Goal: Find specific page/section: Find specific page/section

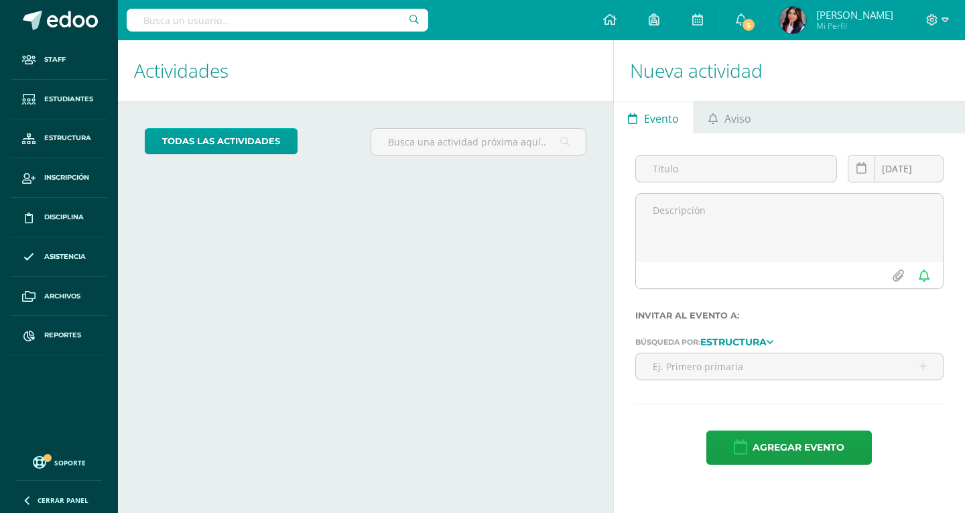
click at [278, 12] on input "text" at bounding box center [278, 20] width 302 height 23
type input "Ronu Polanco"
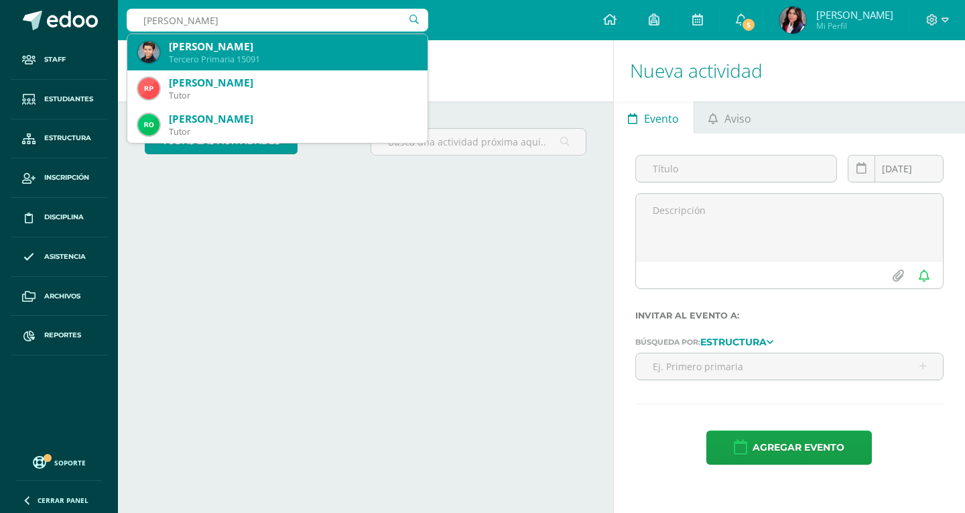
click at [330, 54] on div "Tercero Primaria 15091" at bounding box center [293, 59] width 248 height 11
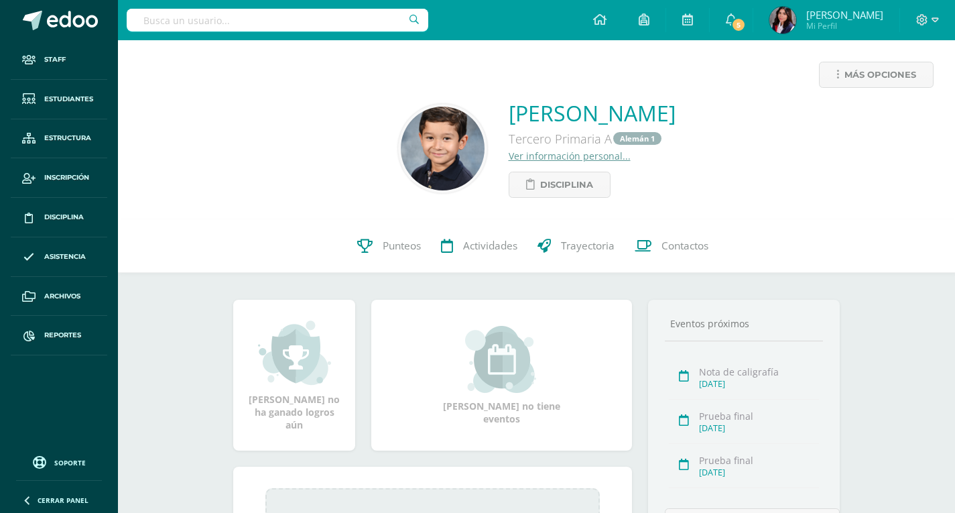
click at [670, 240] on span "Contactos" at bounding box center [685, 246] width 47 height 14
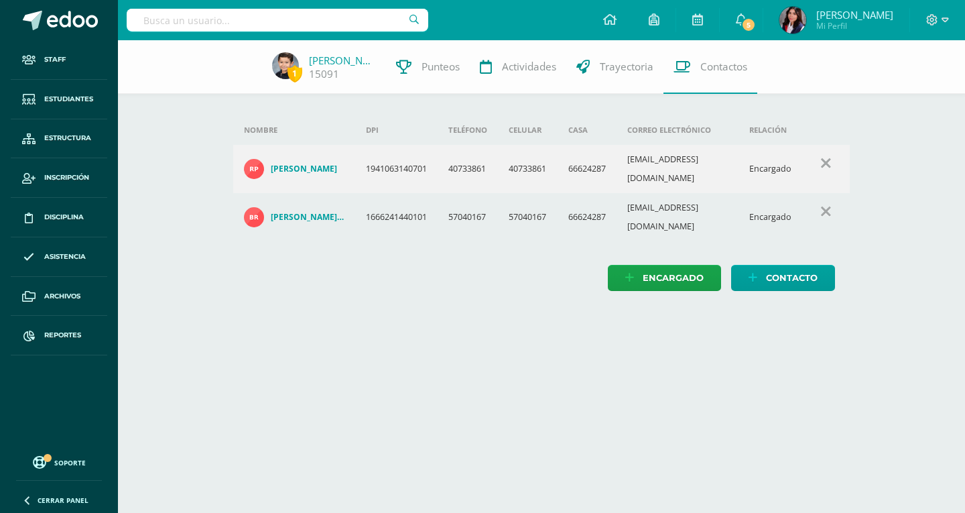
click at [178, 17] on input "text" at bounding box center [278, 20] width 302 height 23
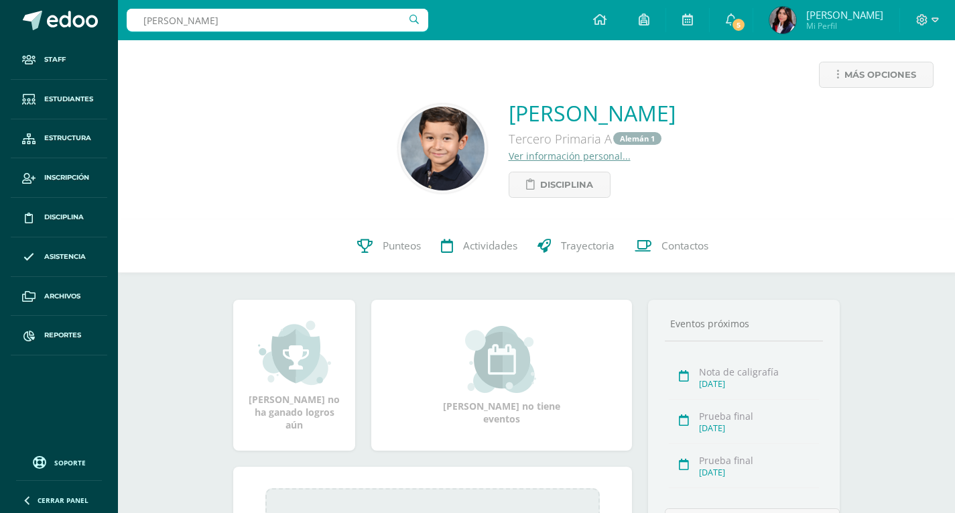
type input "iSABELLA pASARELLI"
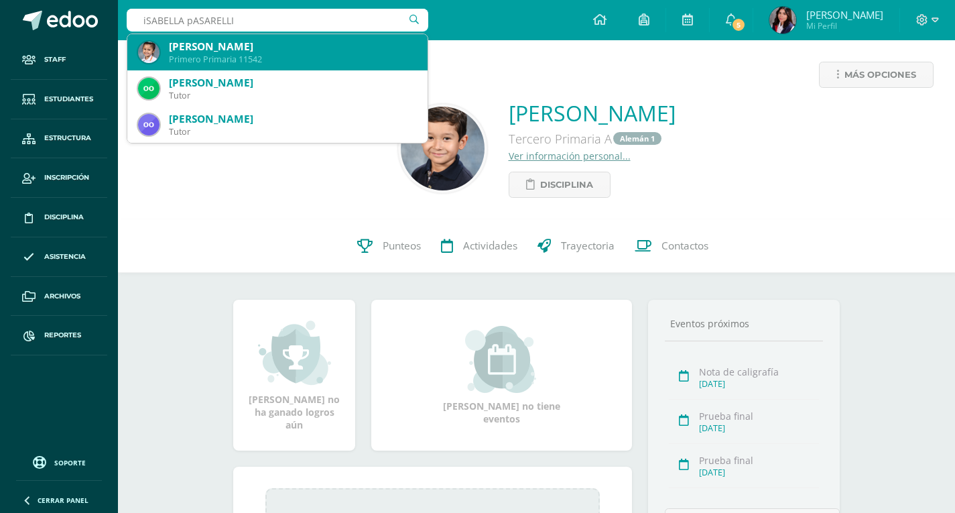
click at [296, 54] on div "Primero Primaria 11542" at bounding box center [293, 59] width 248 height 11
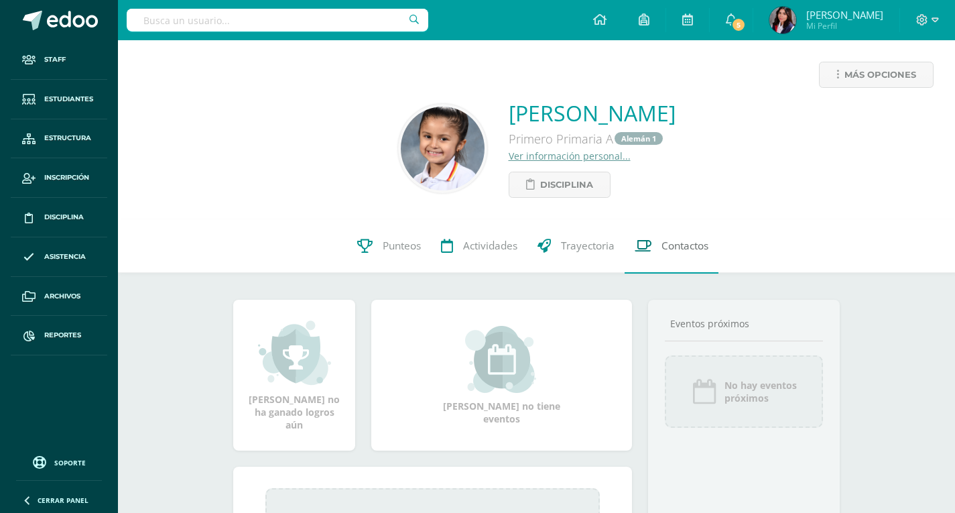
click at [690, 249] on span "Contactos" at bounding box center [685, 246] width 47 height 14
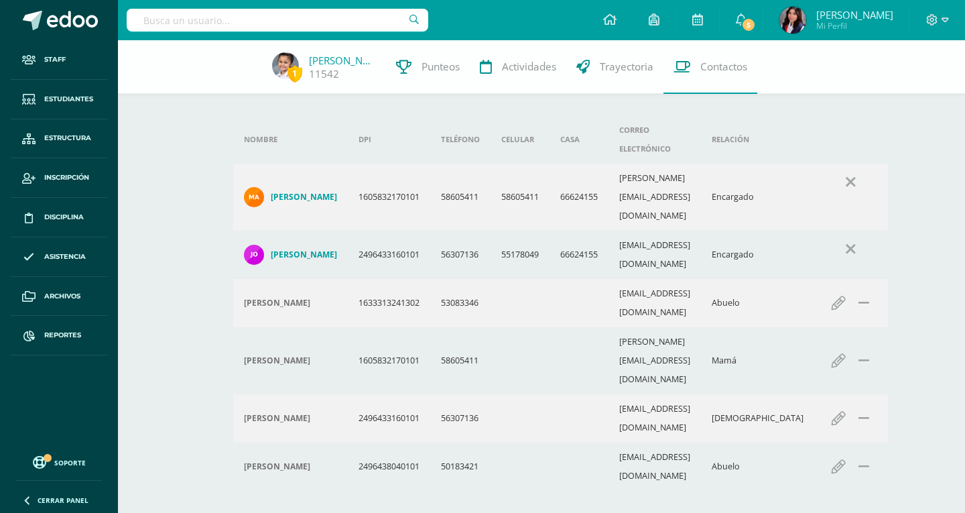
click at [250, 26] on input "text" at bounding box center [278, 20] width 302 height 23
type input "lEGRA"
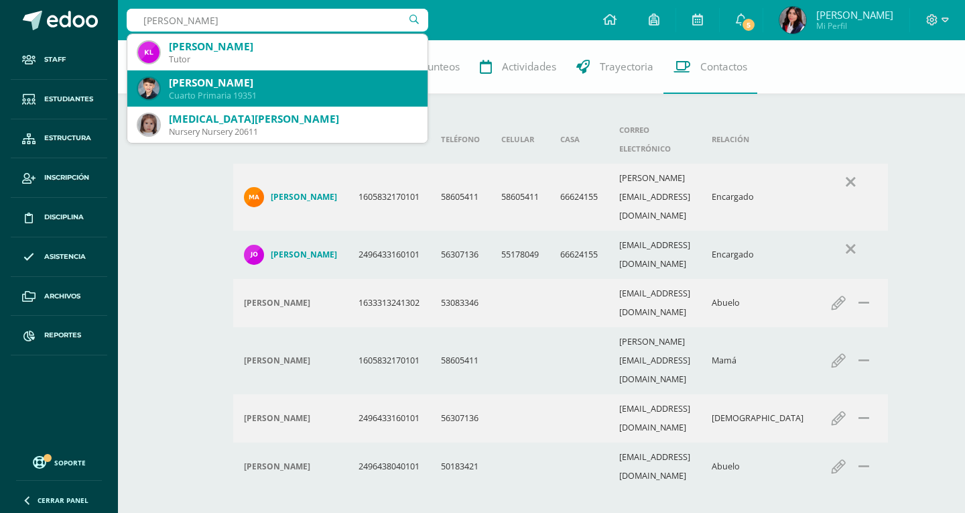
click at [242, 82] on div "[PERSON_NAME] [PERSON_NAME]" at bounding box center [293, 83] width 248 height 14
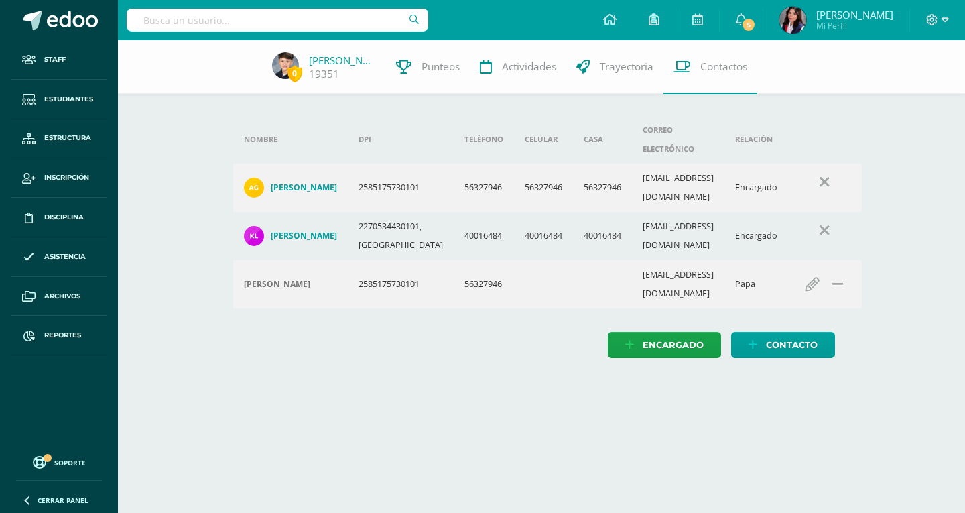
click at [298, 15] on input "text" at bounding box center [278, 20] width 302 height 23
type input "mATEO RUÍZ"
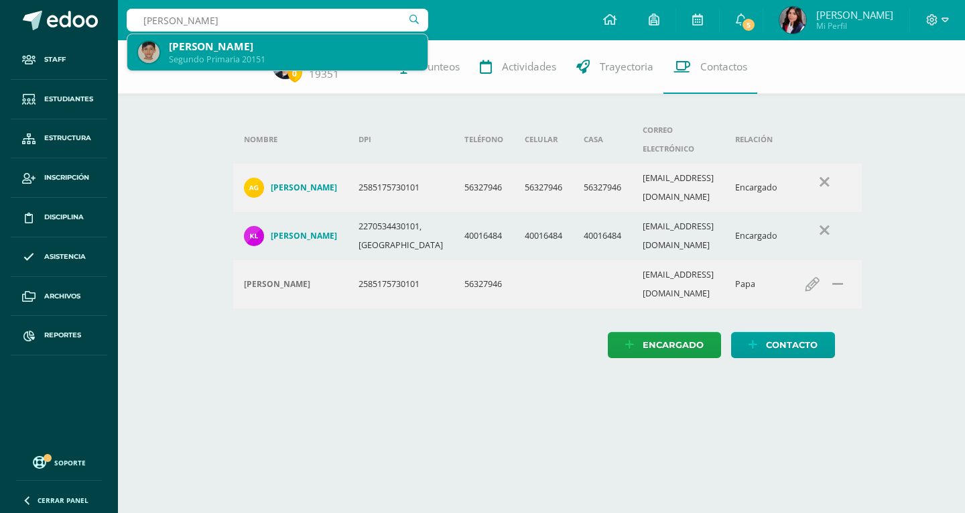
click at [292, 50] on div "Mateo Ruíz García" at bounding box center [293, 47] width 248 height 14
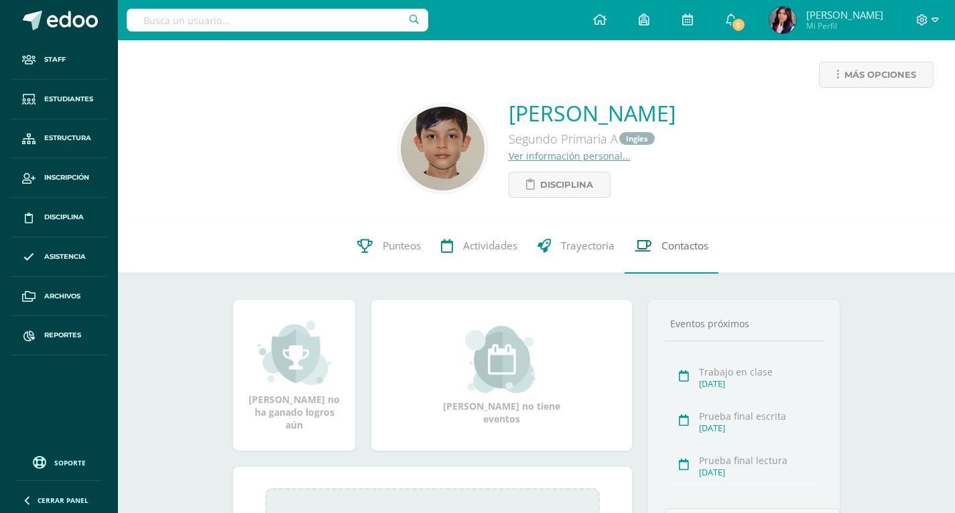
click at [689, 237] on link "Contactos" at bounding box center [672, 246] width 94 height 54
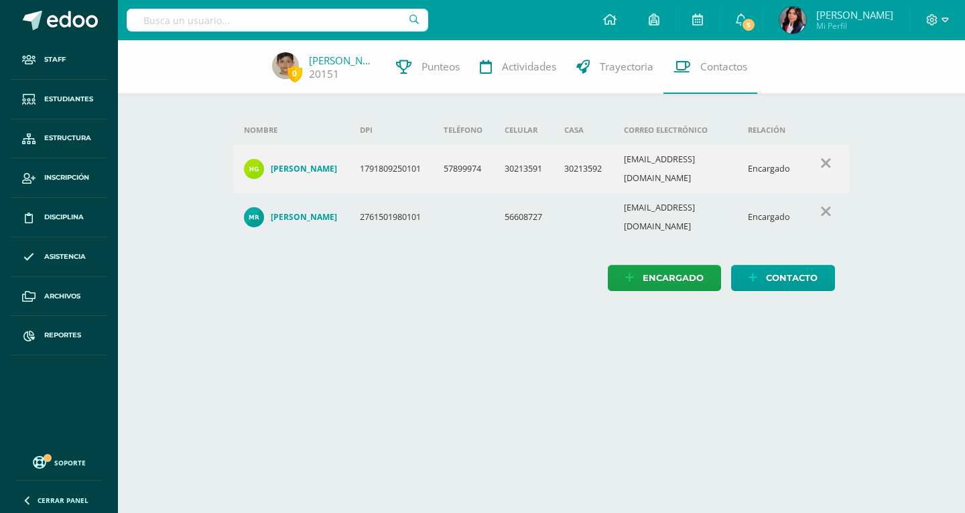
click at [299, 27] on input "text" at bounding box center [278, 20] width 302 height 23
type input "[PERSON_NAME]"
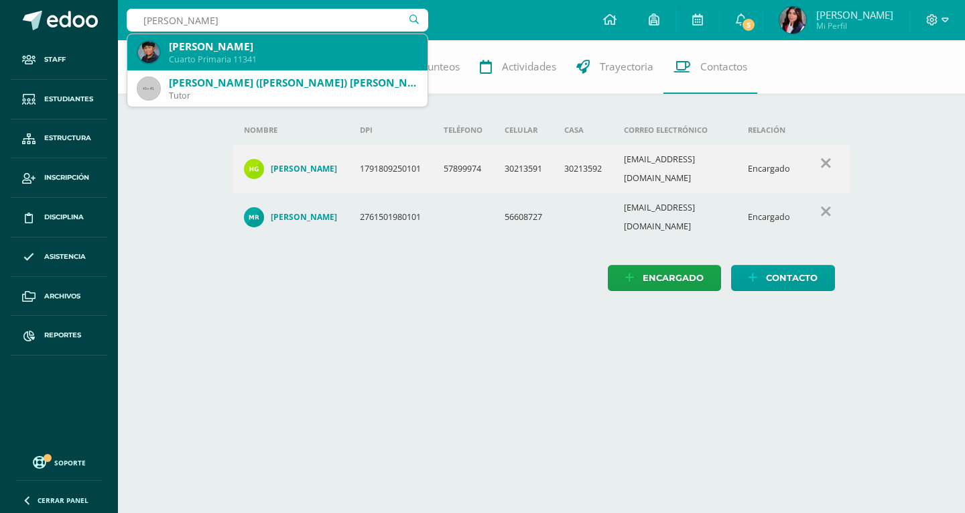
click at [289, 46] on div "[PERSON_NAME]" at bounding box center [293, 47] width 248 height 14
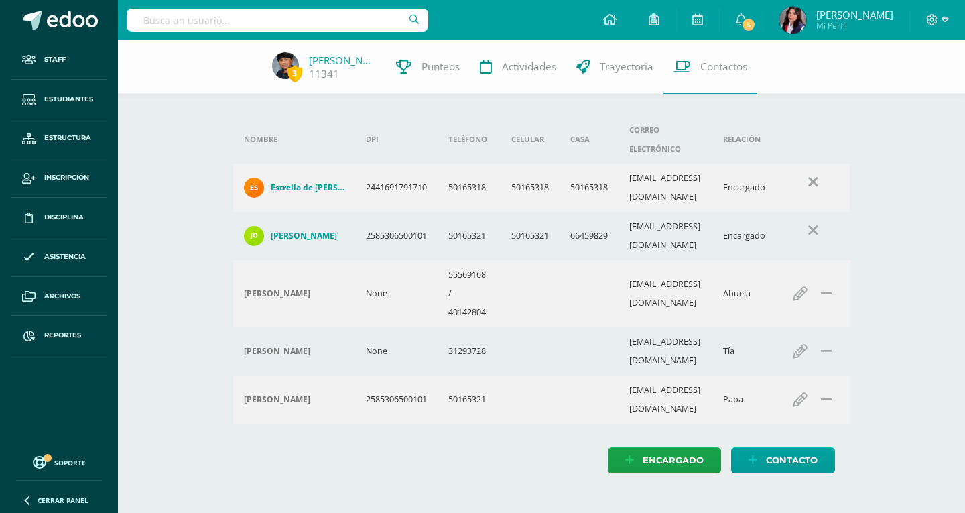
click at [184, 11] on input "text" at bounding box center [278, 20] width 302 height 23
click at [174, 17] on input "Rosa" at bounding box center [278, 20] width 302 height 23
click at [175, 18] on input "Rosa" at bounding box center [278, 20] width 302 height 23
type input "R"
type input "erica Gir"
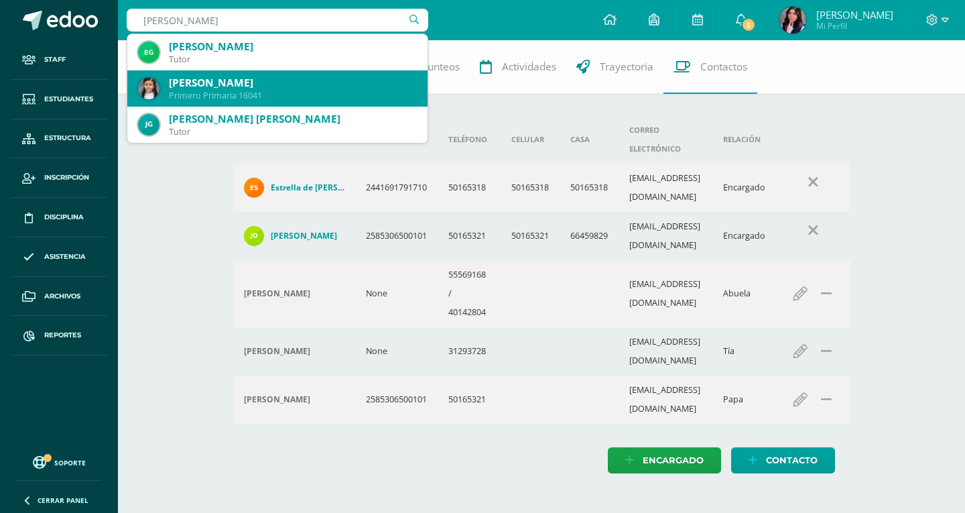
click at [196, 95] on div "Primero Primaria 16041" at bounding box center [293, 95] width 248 height 11
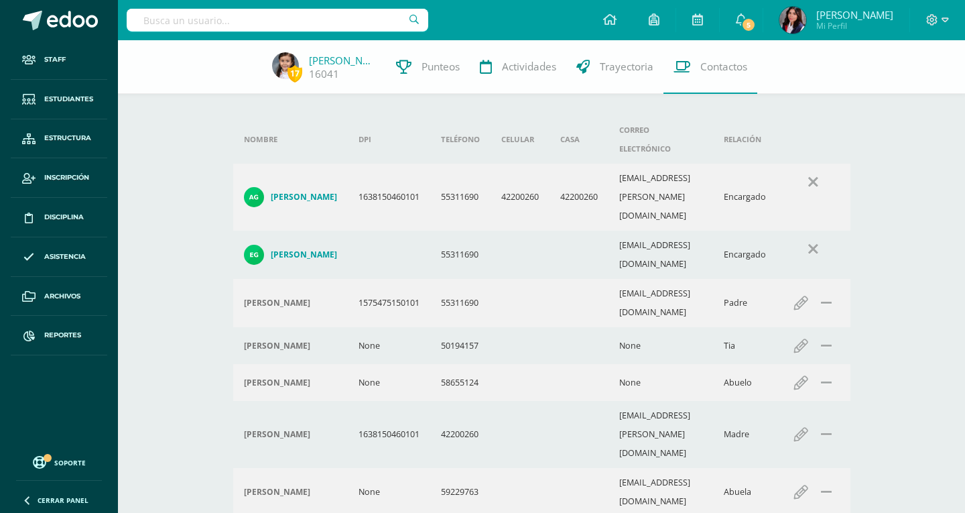
click at [312, 16] on input "text" at bounding box center [278, 20] width 302 height 23
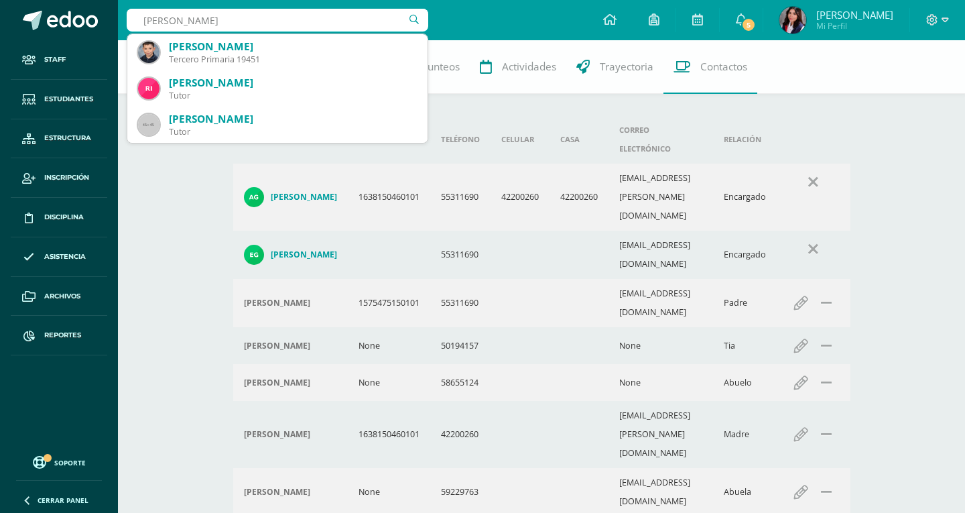
type input "[PERSON_NAME]"
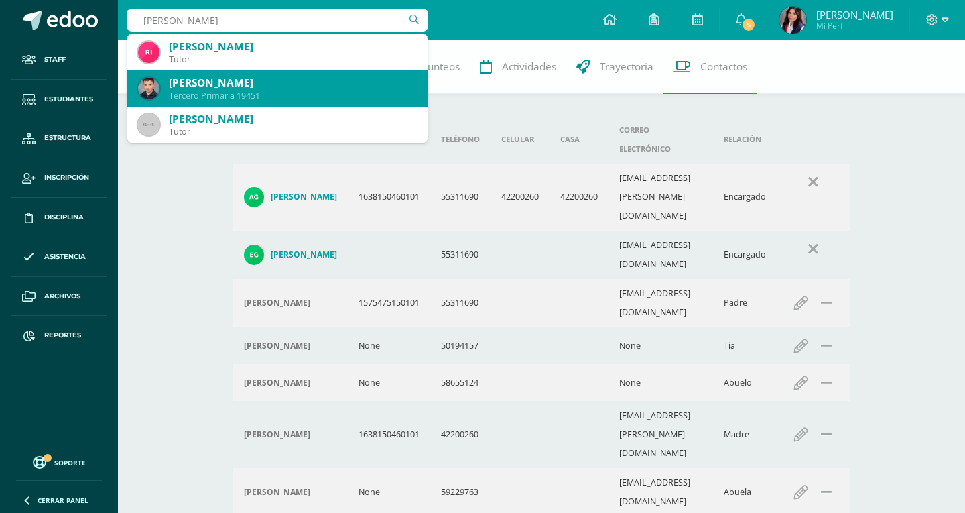
click at [282, 104] on div "[PERSON_NAME] Tercero Primaria 19451" at bounding box center [277, 88] width 279 height 36
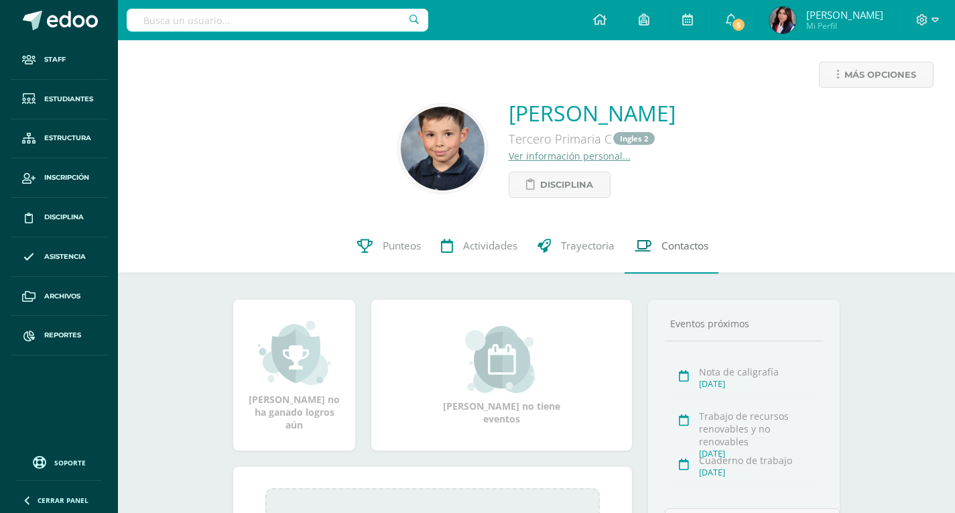
click at [695, 238] on link "Contactos" at bounding box center [672, 246] width 94 height 54
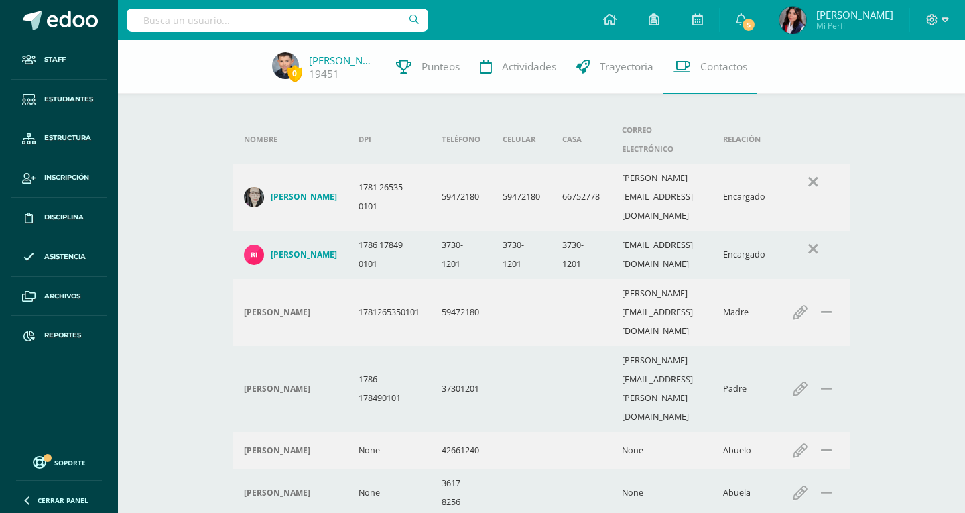
click at [227, 26] on input "text" at bounding box center [278, 20] width 302 height 23
click at [228, 17] on input "text" at bounding box center [278, 20] width 302 height 23
type input "Diego Ayala"
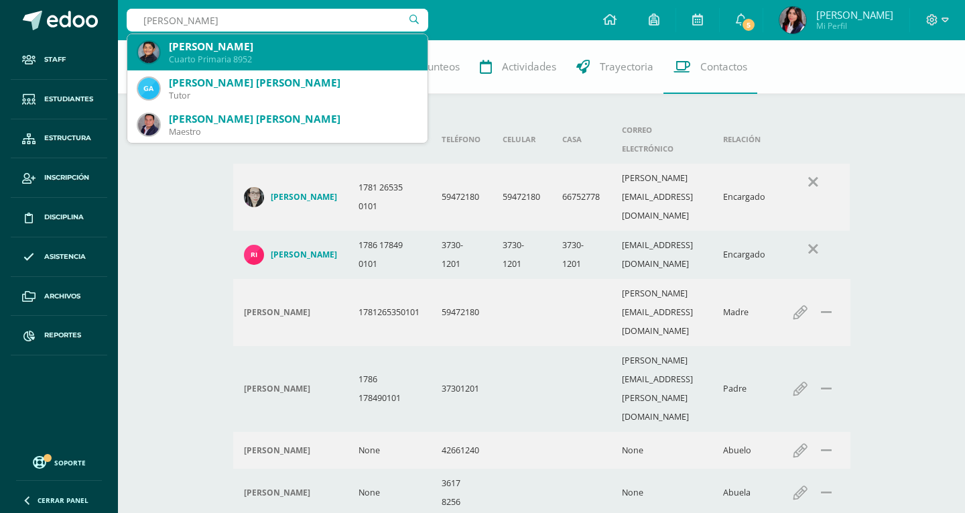
click at [229, 47] on div "Diego José Ayala Gatica" at bounding box center [293, 47] width 248 height 14
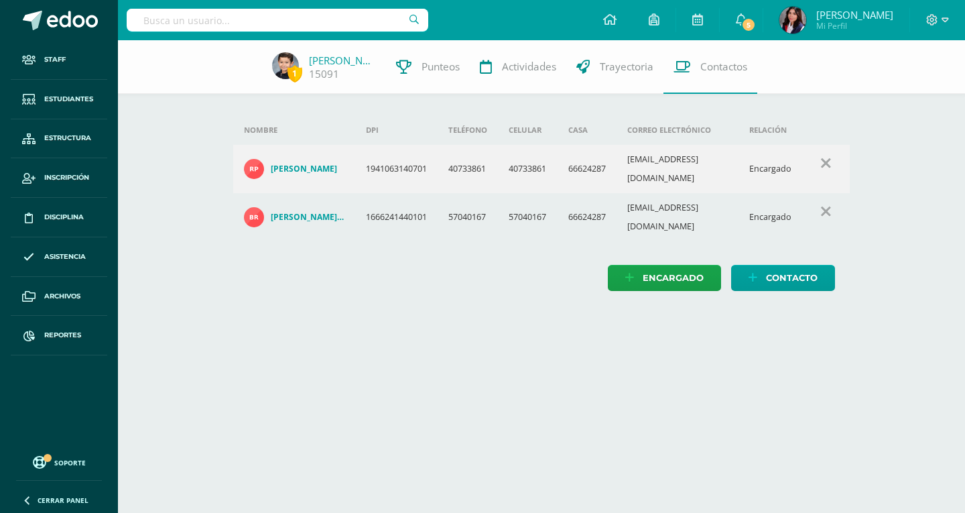
click at [222, 21] on input "text" at bounding box center [278, 20] width 302 height 23
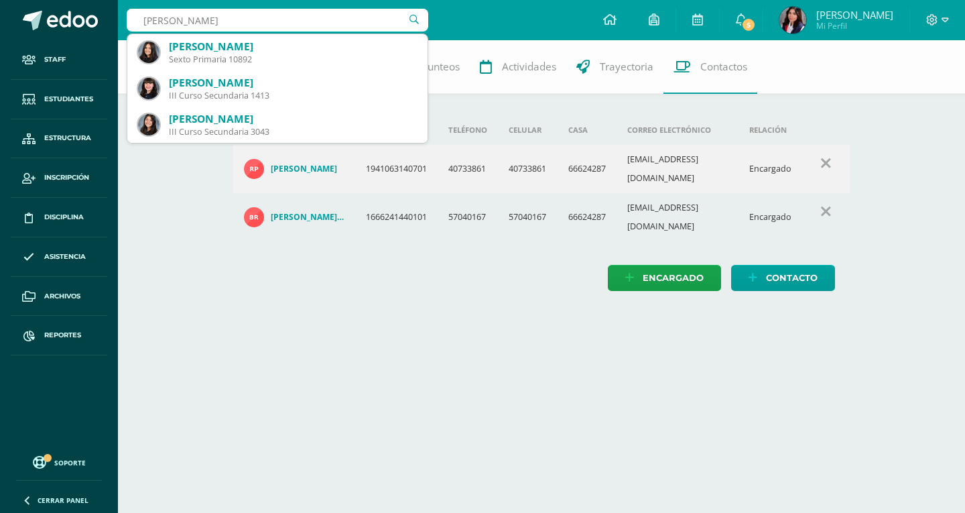
type input "[PERSON_NAME]"
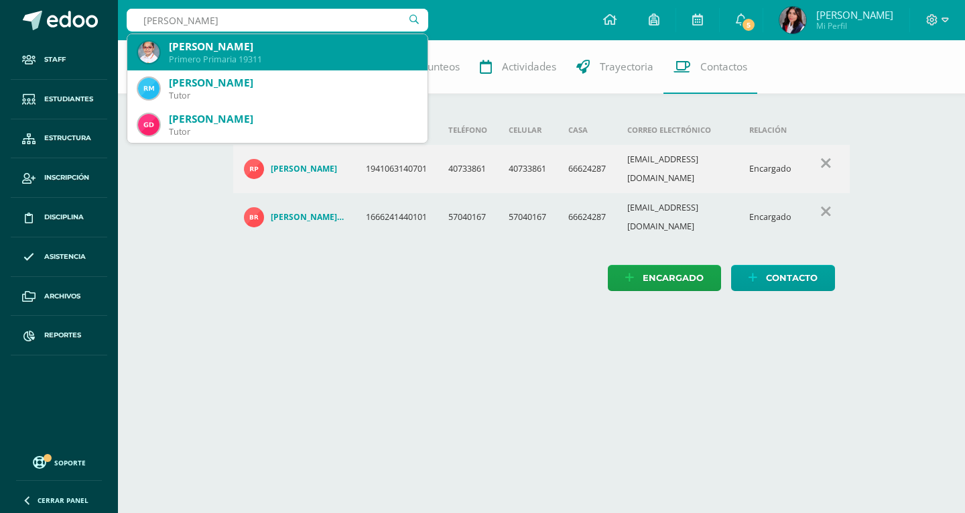
click at [266, 56] on div "Primero Primaria 19311" at bounding box center [293, 59] width 248 height 11
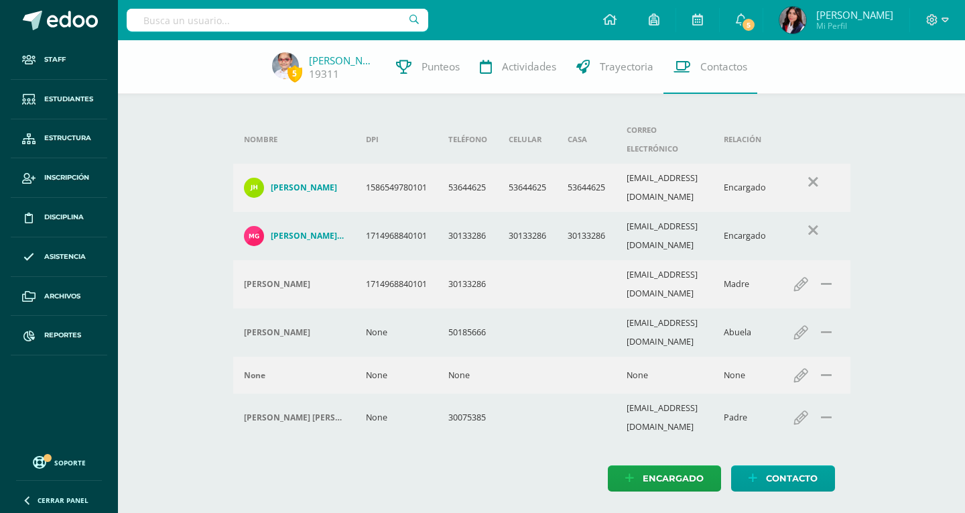
click at [218, 26] on input "text" at bounding box center [278, 20] width 302 height 23
type input "Rodrigo obiols"
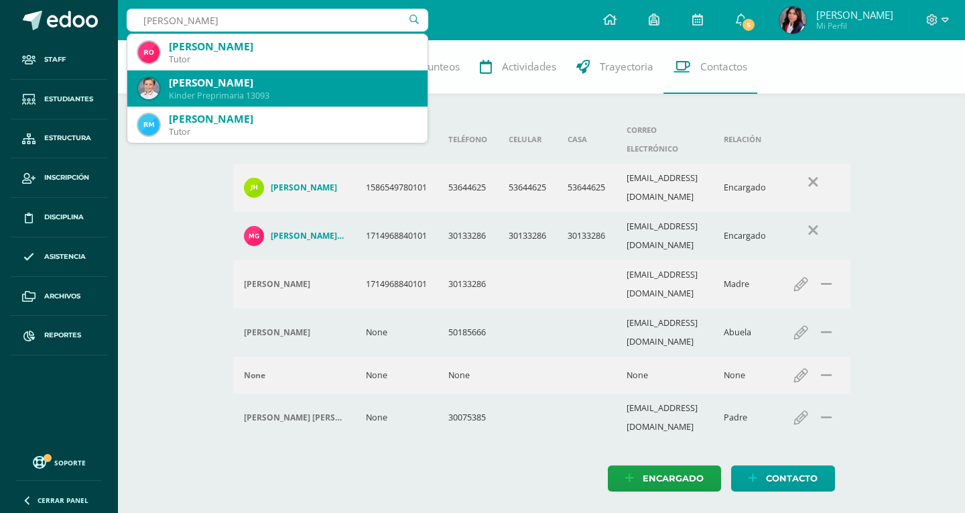
click at [225, 87] on div "Rodrigo Obiols Ramírez" at bounding box center [293, 83] width 248 height 14
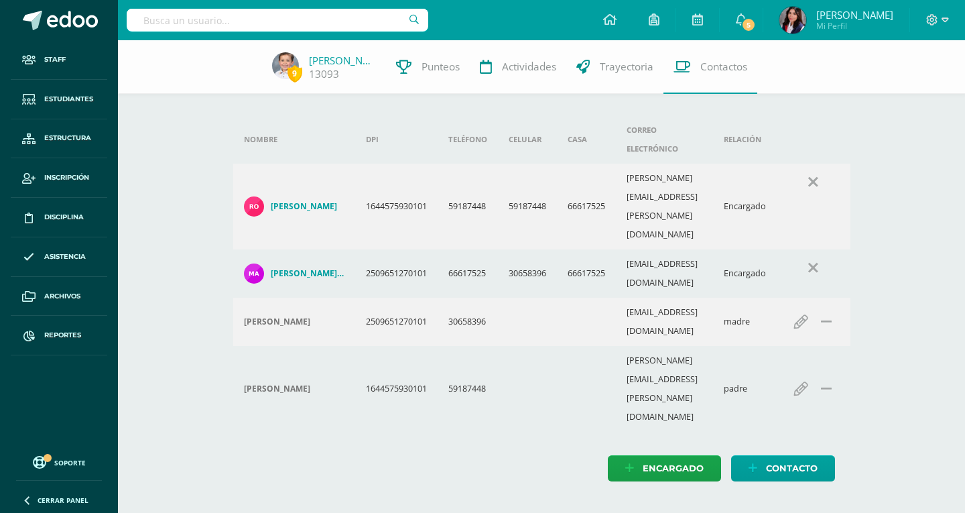
click at [222, 14] on input "text" at bounding box center [278, 20] width 302 height 23
type input "Jasyden"
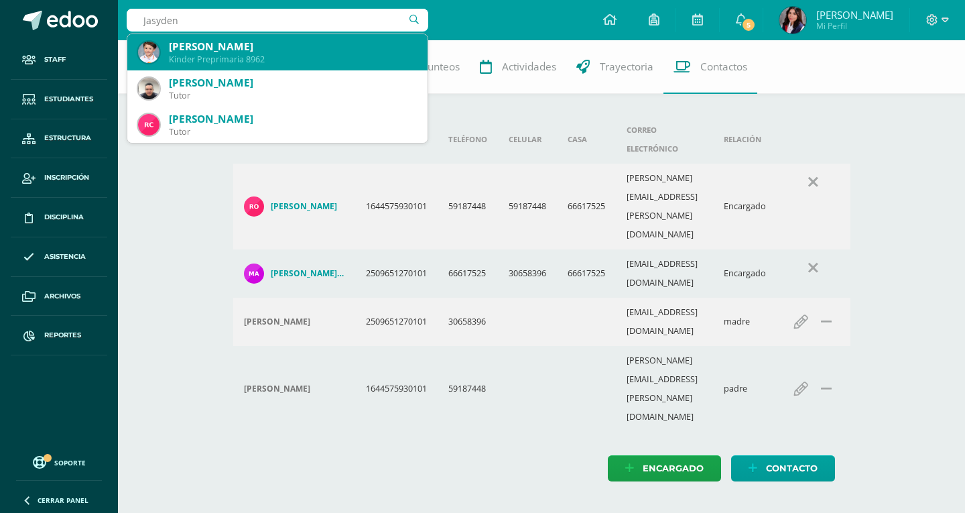
click at [231, 62] on div "Kinder Preprimaria 8962" at bounding box center [293, 59] width 248 height 11
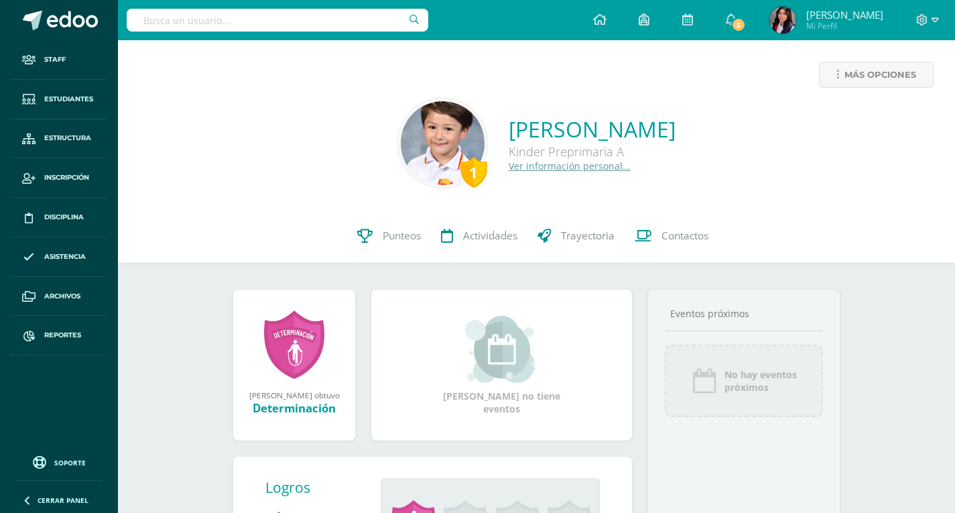
click at [656, 242] on link "Contactos" at bounding box center [672, 236] width 94 height 54
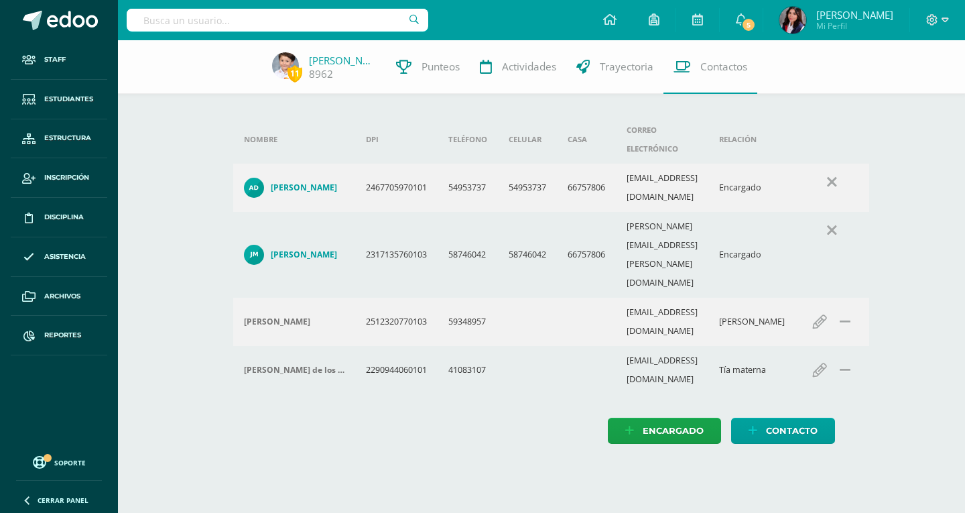
click at [322, 24] on input "text" at bounding box center [278, 20] width 302 height 23
type input "F"
type input "[PERSON_NAME]"
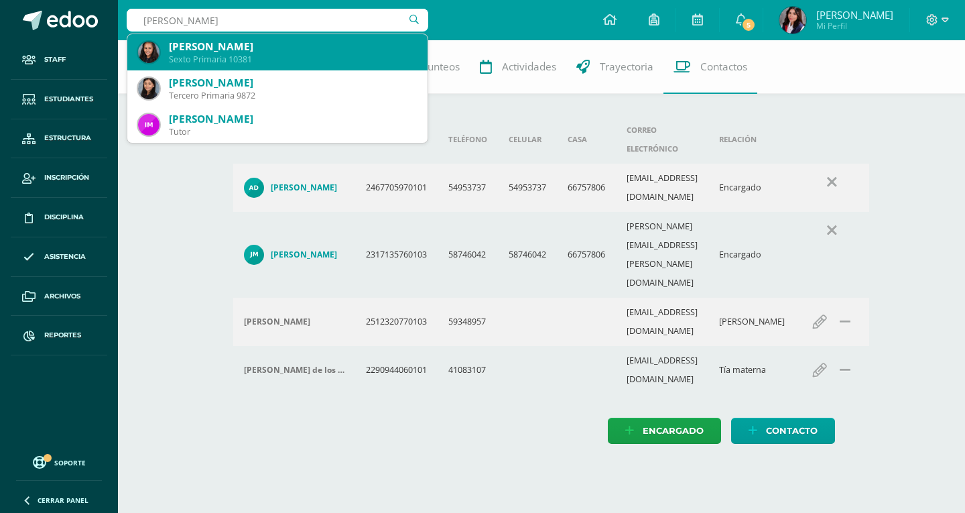
click at [356, 60] on div "Sexto Primaria 10381" at bounding box center [293, 59] width 248 height 11
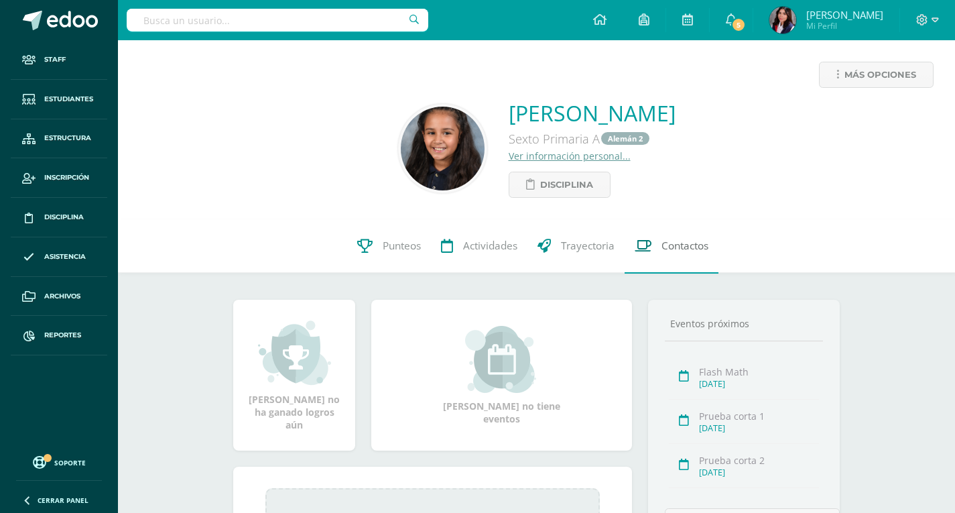
drag, startPoint x: 680, startPoint y: 239, endPoint x: 677, endPoint y: 226, distance: 13.7
click at [680, 239] on span "Contactos" at bounding box center [685, 246] width 47 height 14
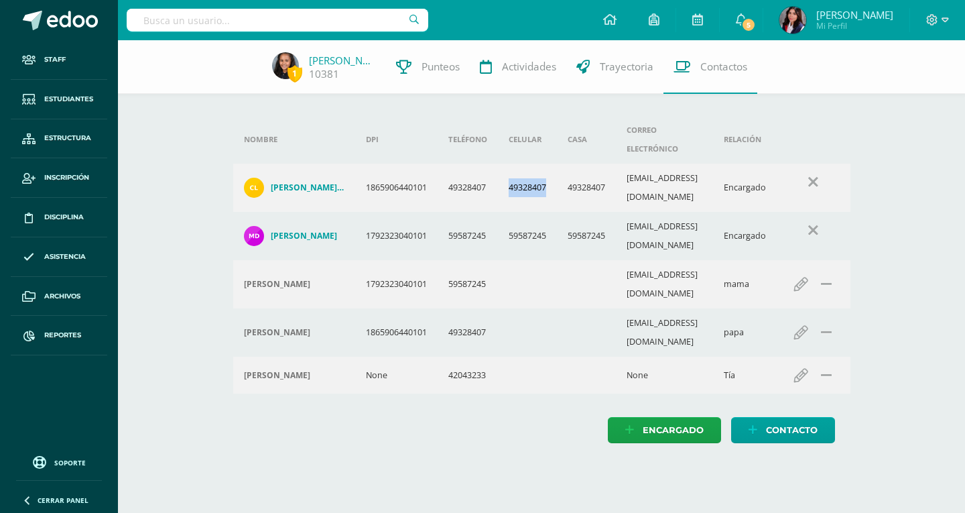
drag, startPoint x: 511, startPoint y: 160, endPoint x: 548, endPoint y: 160, distance: 37.5
click at [549, 164] on td "49328407" at bounding box center [527, 188] width 59 height 48
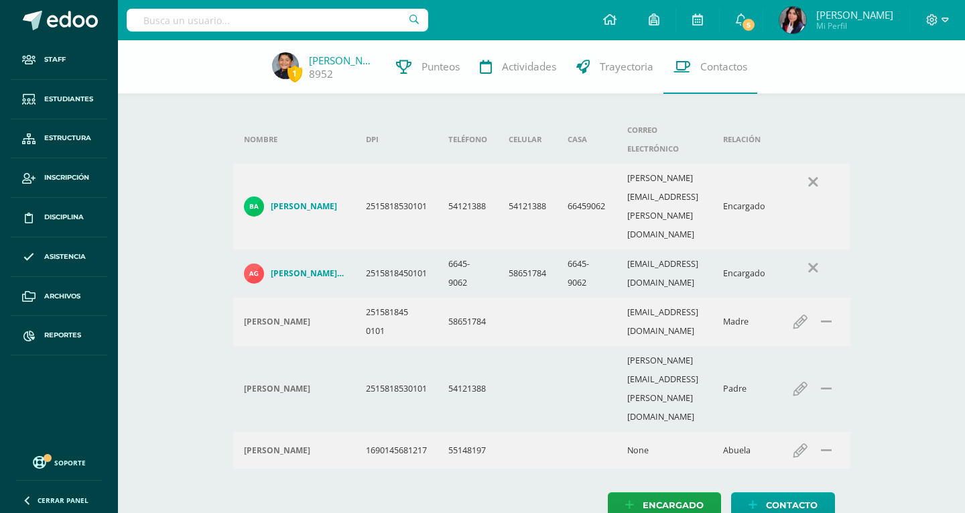
click at [312, 25] on input "text" at bounding box center [278, 20] width 302 height 23
type input "Zamora"
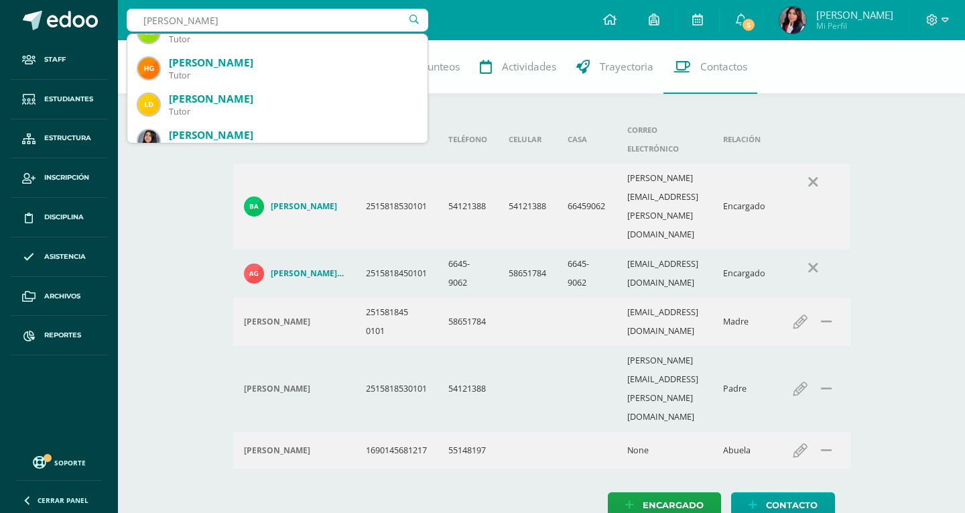
scroll to position [335, 0]
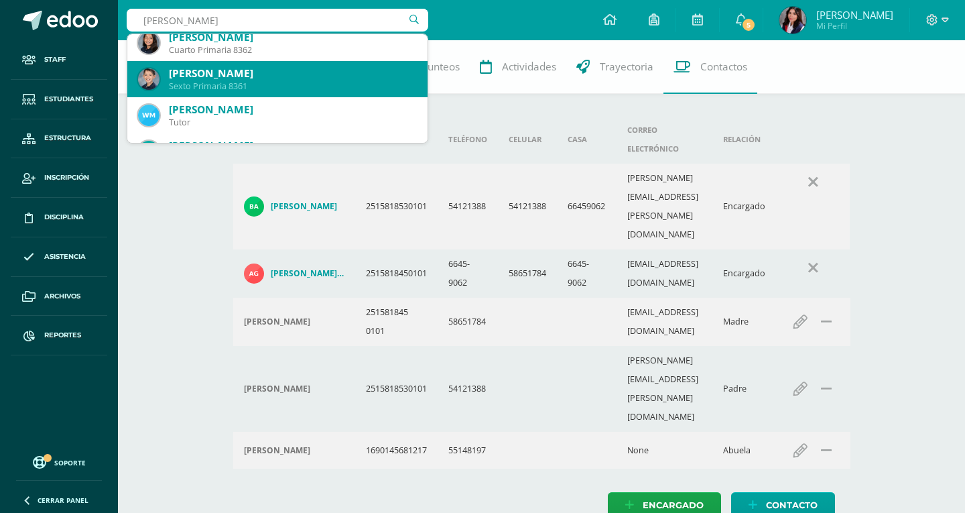
click at [294, 84] on div "Sexto Primaria 8361" at bounding box center [293, 85] width 248 height 11
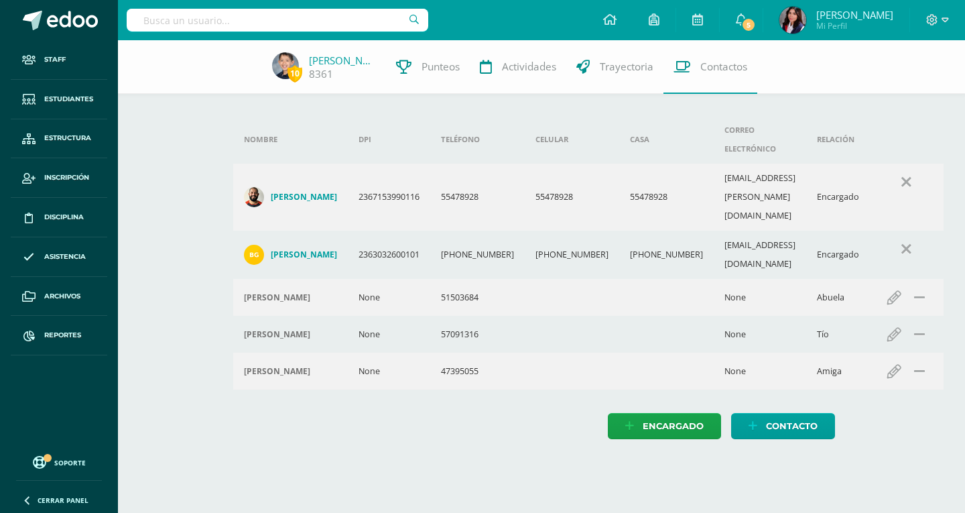
click at [308, 25] on input "text" at bounding box center [278, 20] width 302 height 23
click at [260, 34] on div at bounding box center [278, 20] width 302 height 40
type input "Dessire"
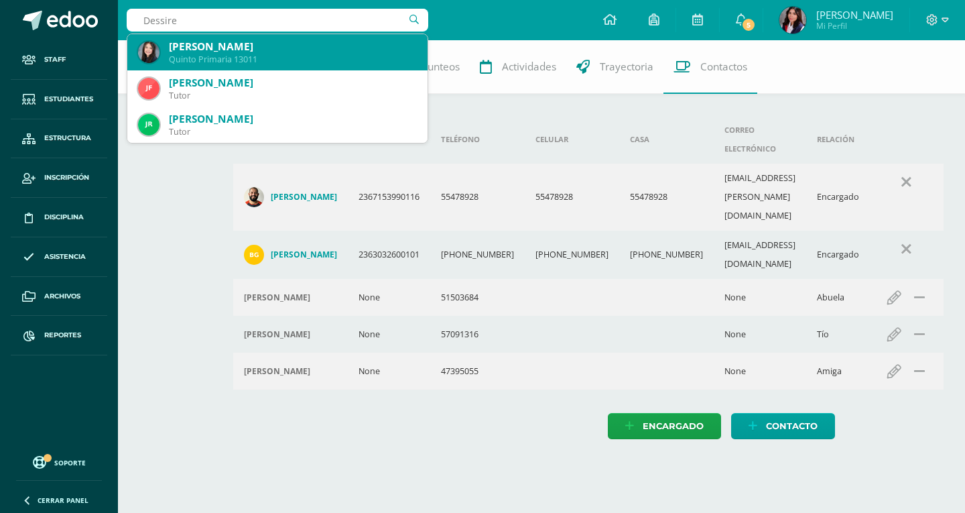
click at [290, 61] on div "Quinto Primaria 13011" at bounding box center [293, 59] width 248 height 11
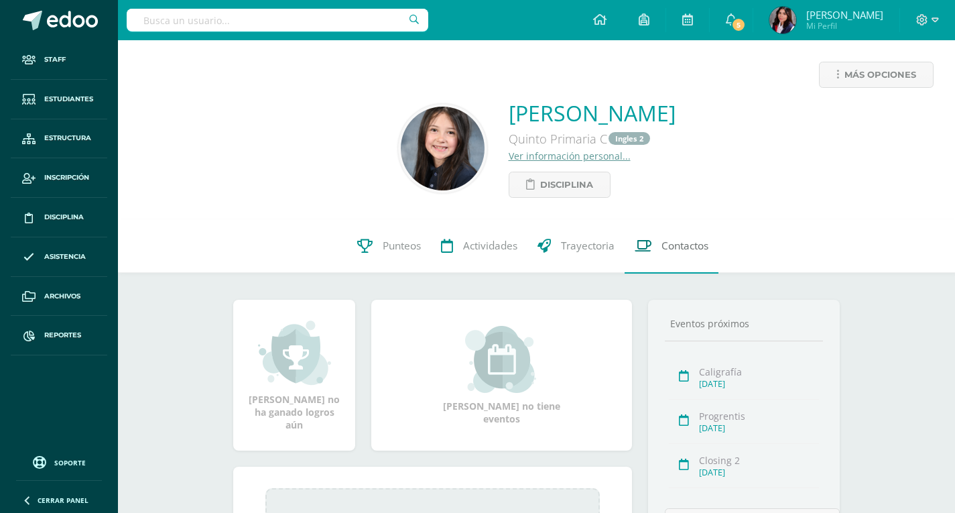
click at [660, 255] on link "Contactos" at bounding box center [672, 246] width 94 height 54
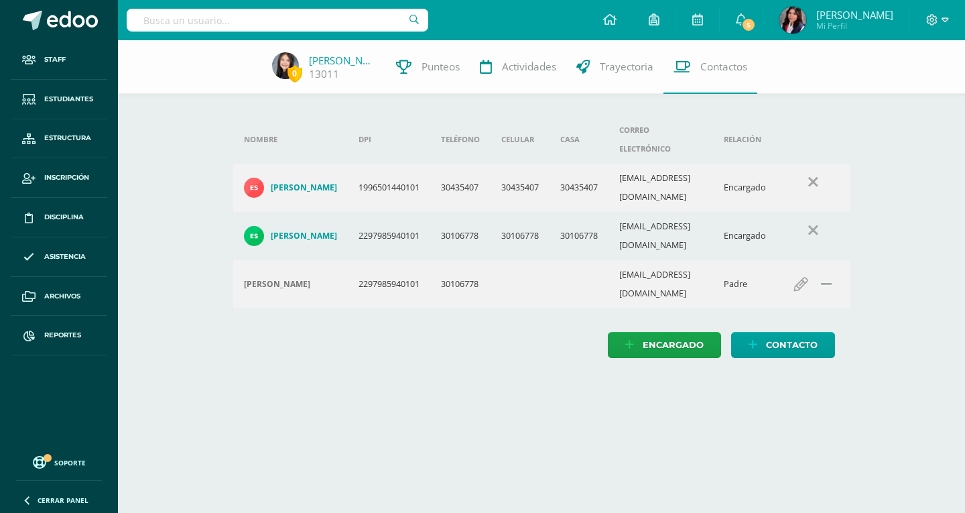
click at [180, 23] on input "text" at bounding box center [278, 20] width 302 height 23
